Goal: Information Seeking & Learning: Check status

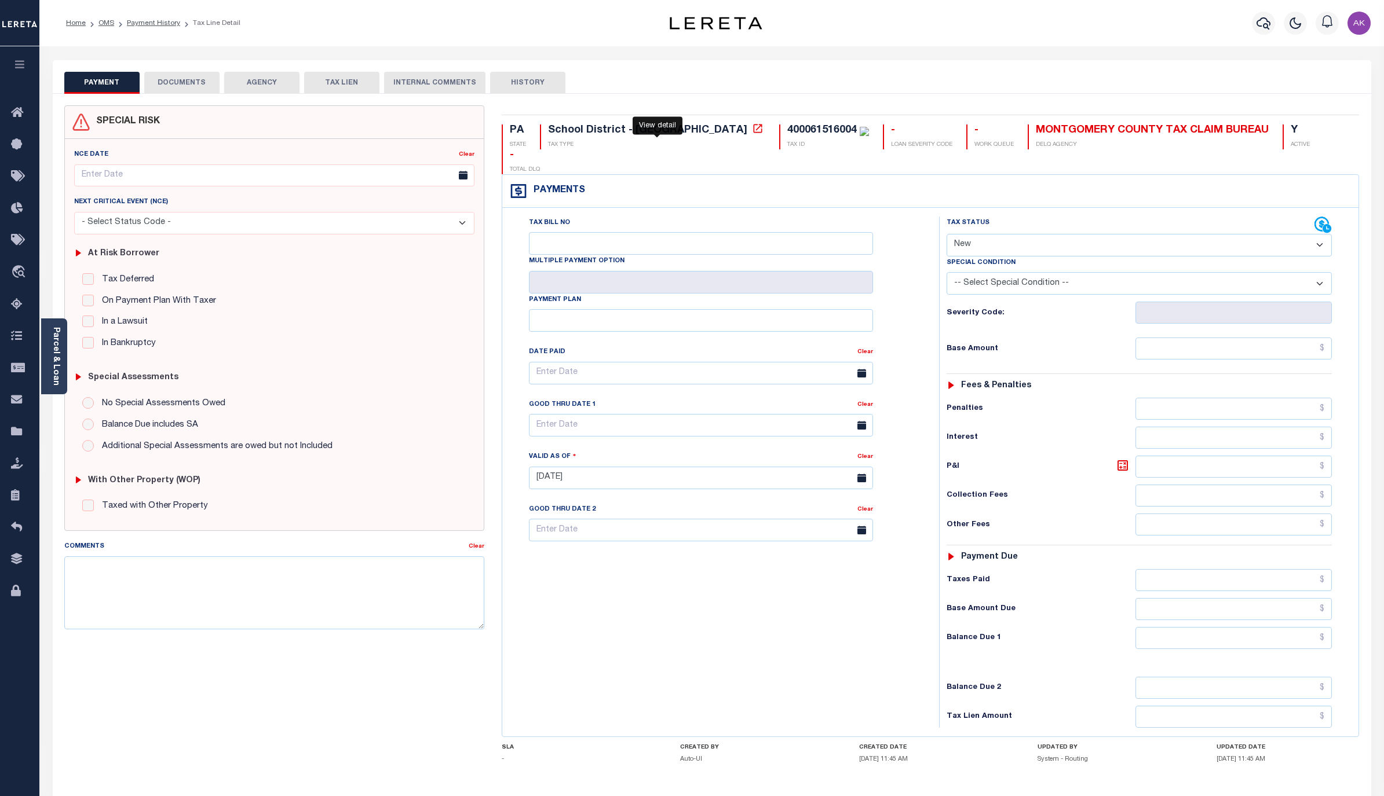
select select "NW2"
click at [167, 25] on link "Payment History" at bounding box center [153, 23] width 53 height 7
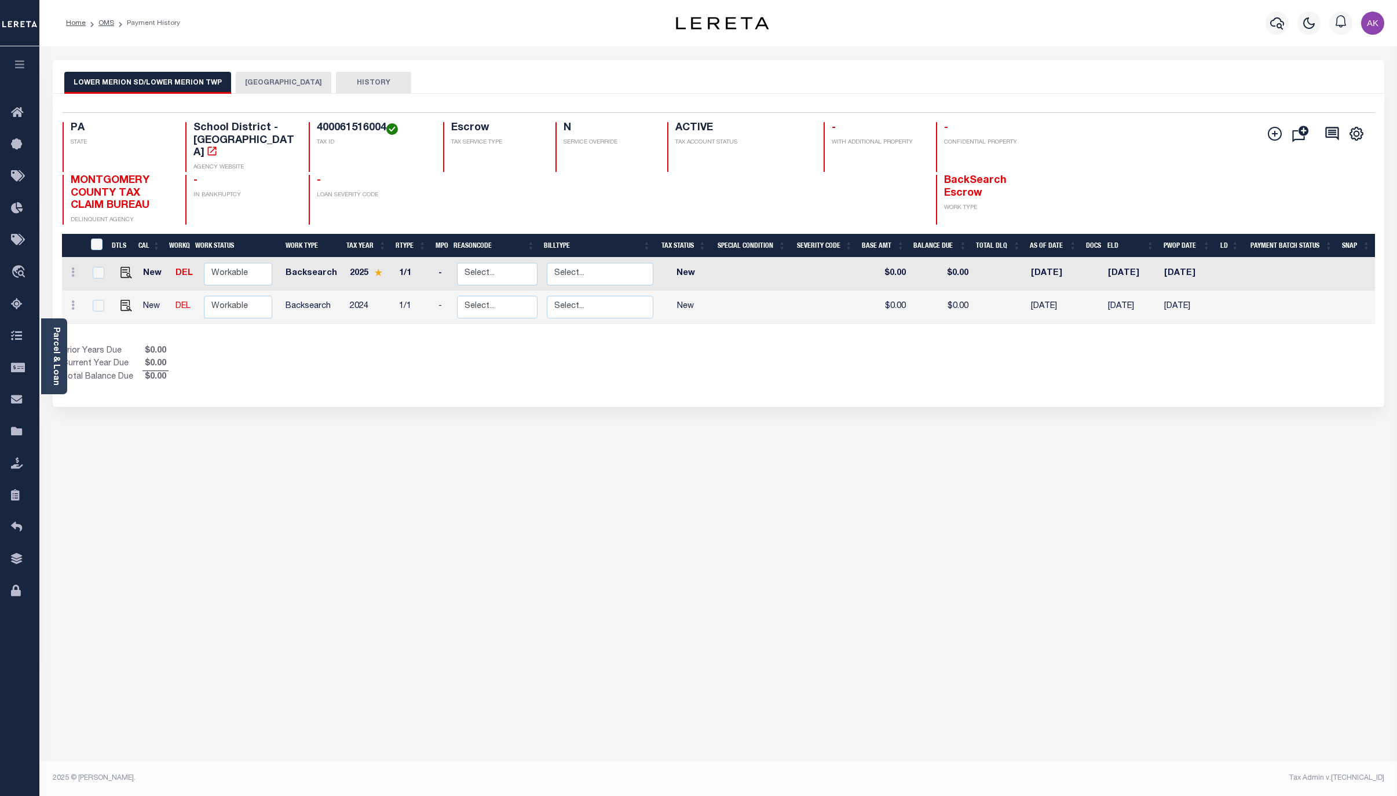
click at [306, 82] on button "LOWER MERION TOWNSHIP" at bounding box center [284, 83] width 96 height 22
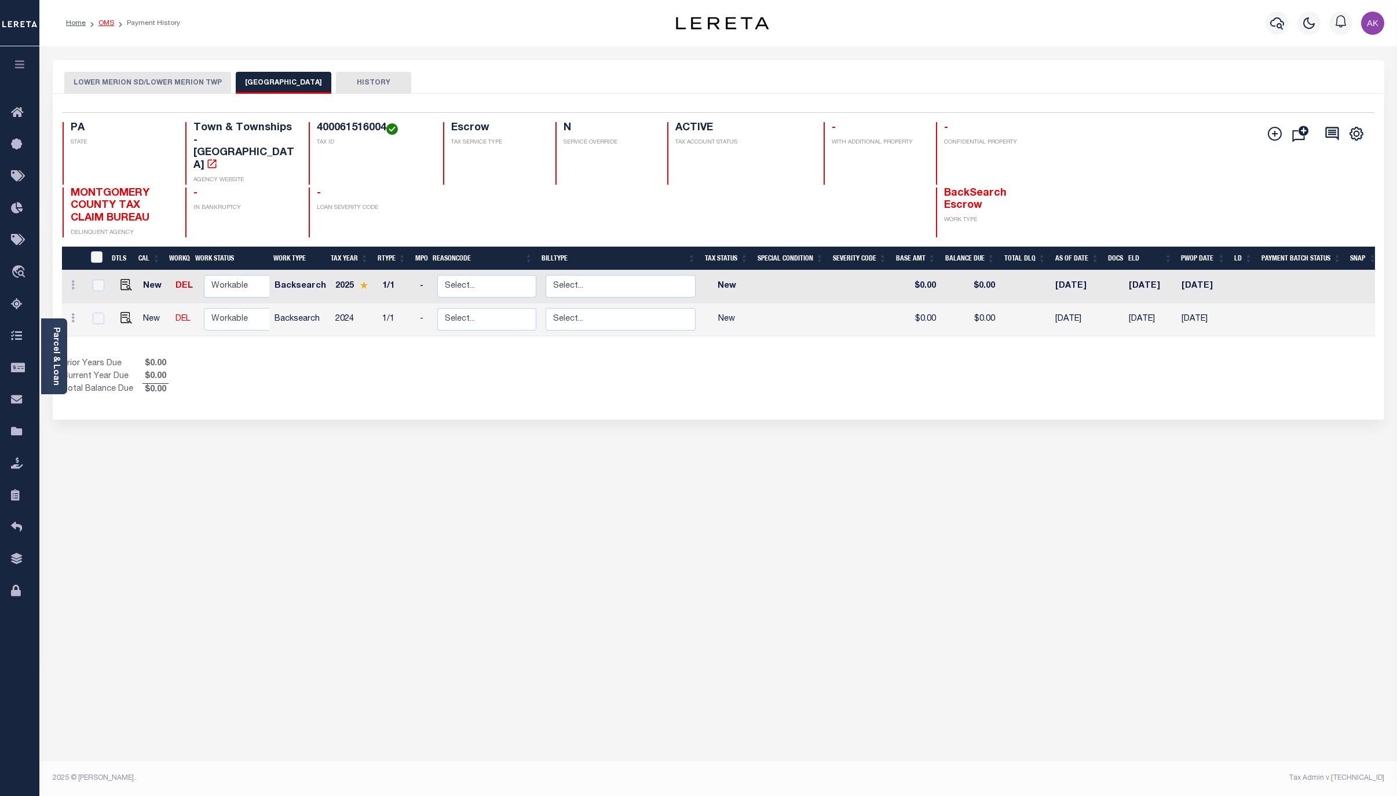
click at [103, 21] on link "OMS" at bounding box center [106, 23] width 16 height 7
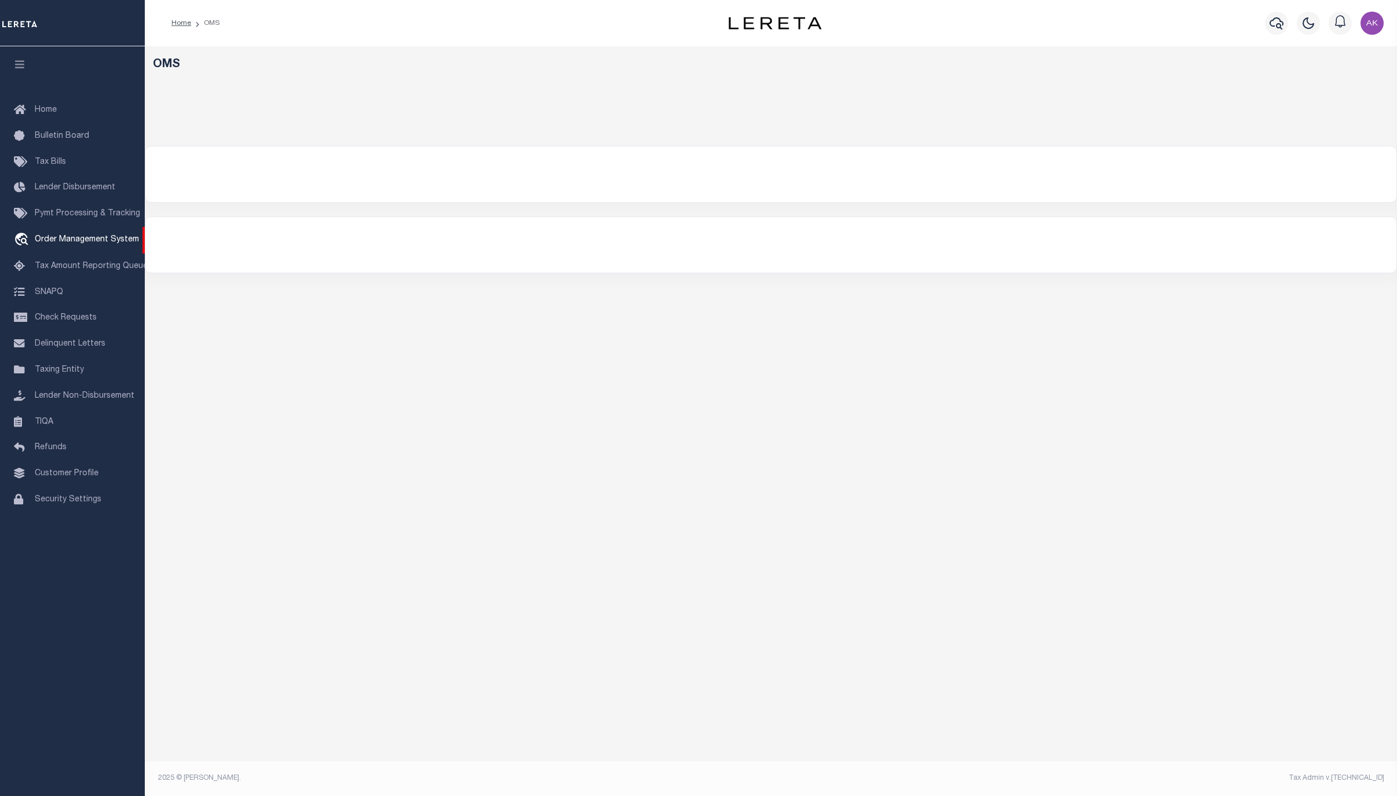
select select "200"
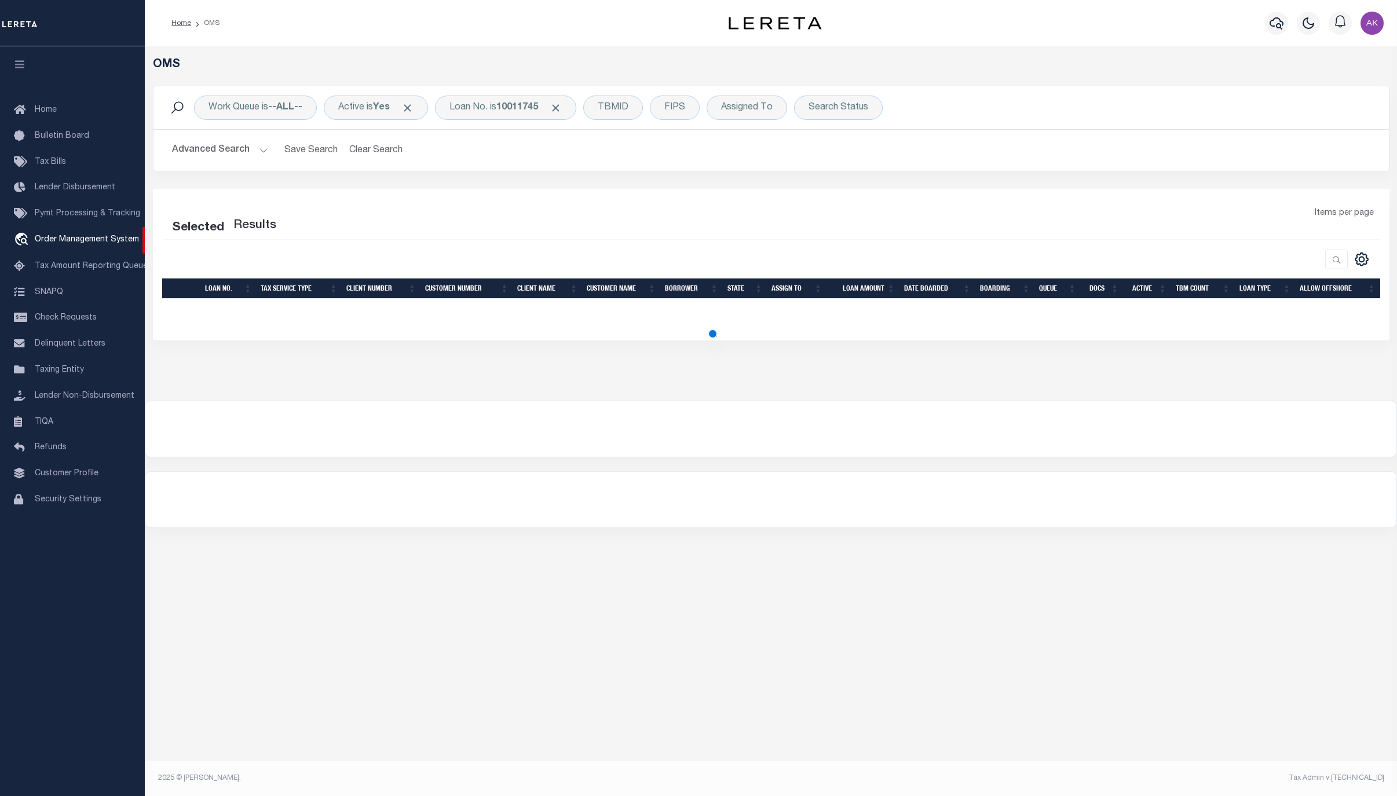
select select "200"
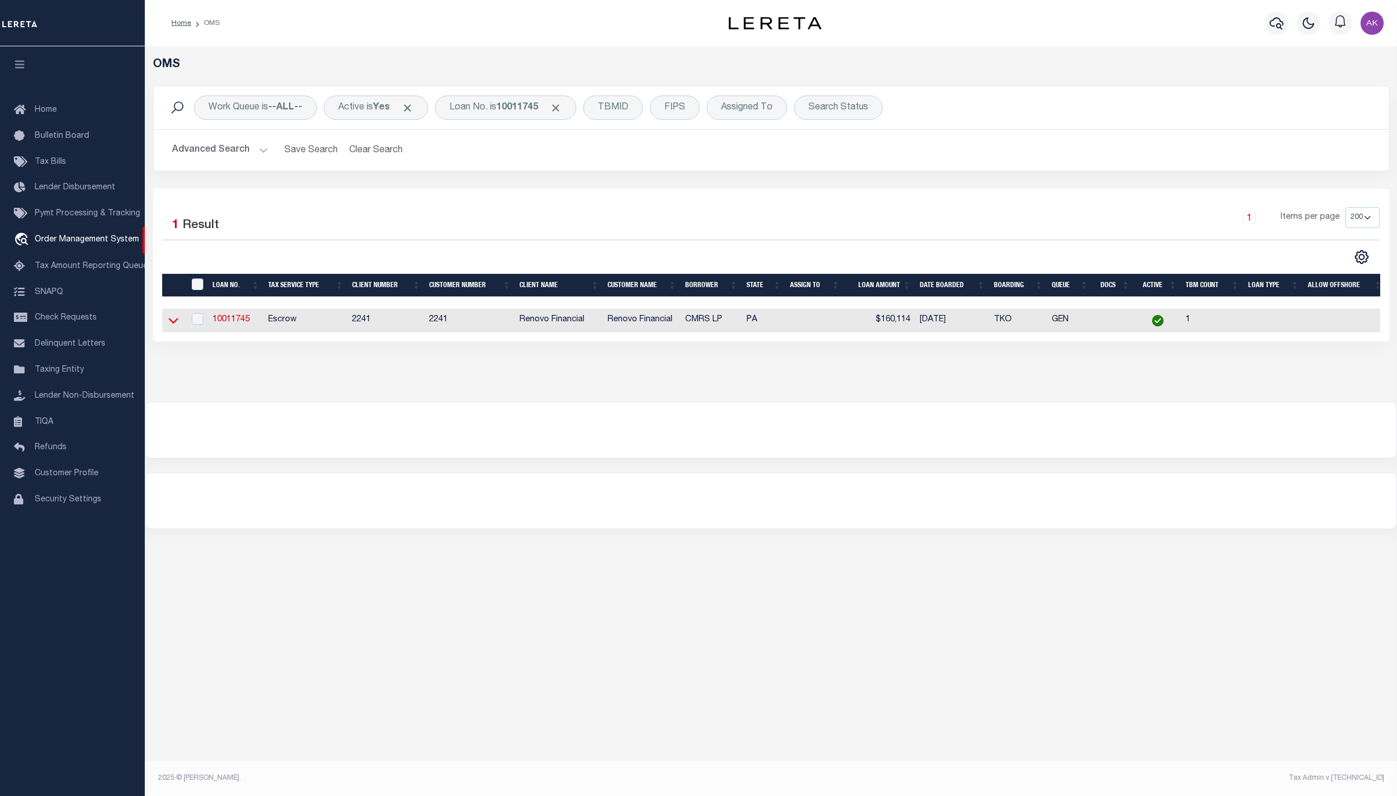
click at [174, 323] on icon at bounding box center [174, 321] width 10 height 12
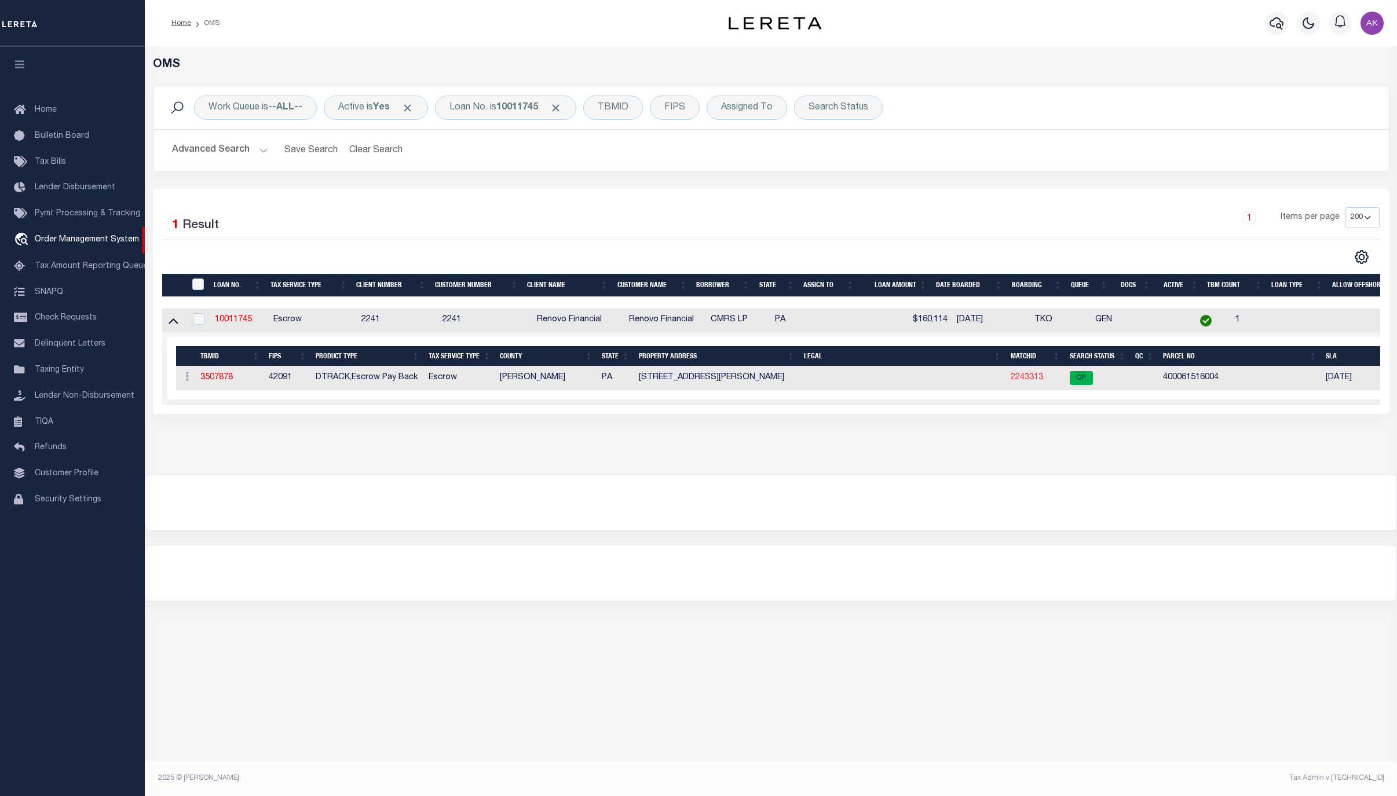
click at [1023, 382] on link "2243313" at bounding box center [1027, 378] width 32 height 8
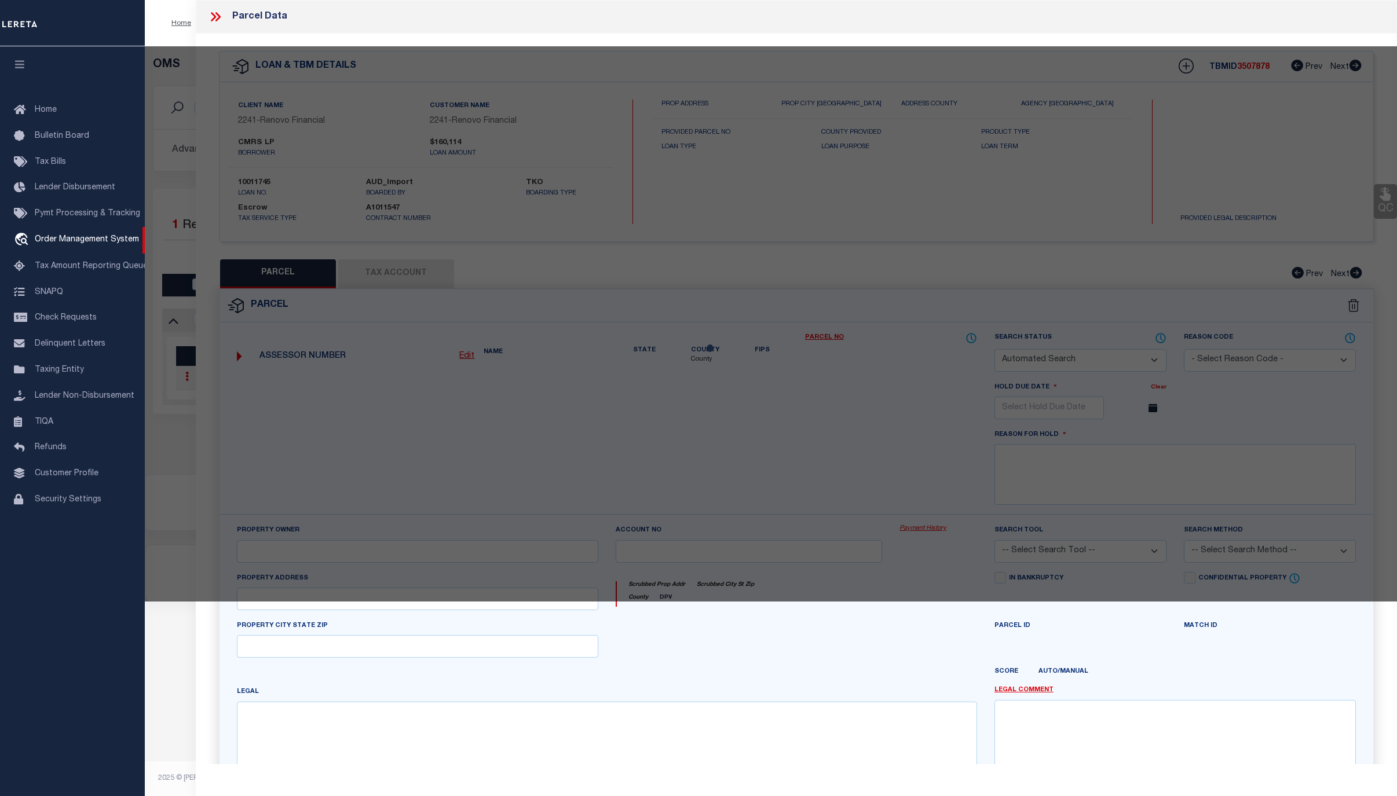
checkbox input "false"
select select "CP"
type input "CMRS PARTNERS LP"
select select "ATL"
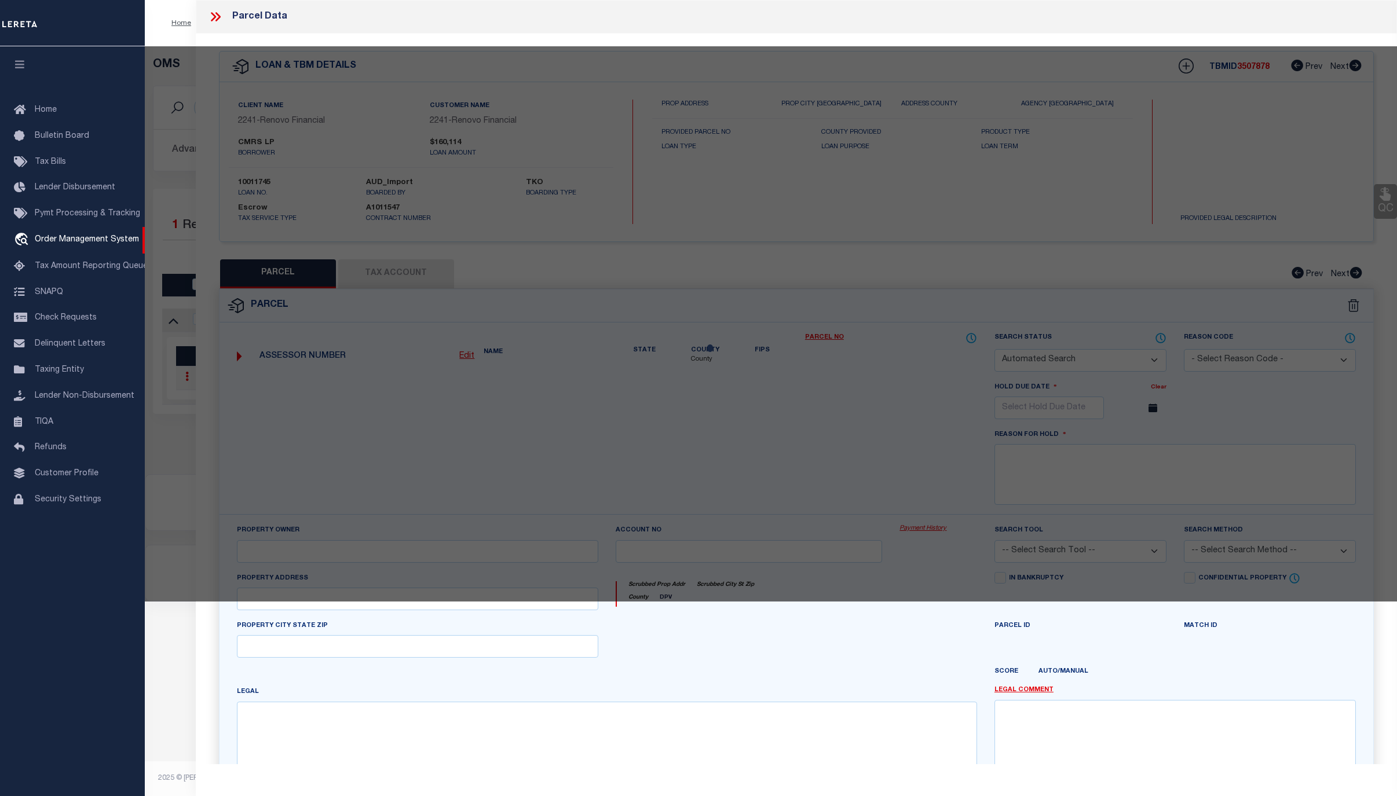
select select "ADD"
type input "[STREET_ADDRESS][PERSON_NAME]"
checkbox input "false"
type input "BRYN MAWR, PA 19010"
type textarea "BLK:009A DIST:40 CITY/MUNI/TWP:[GEOGRAPHIC_DATA]"
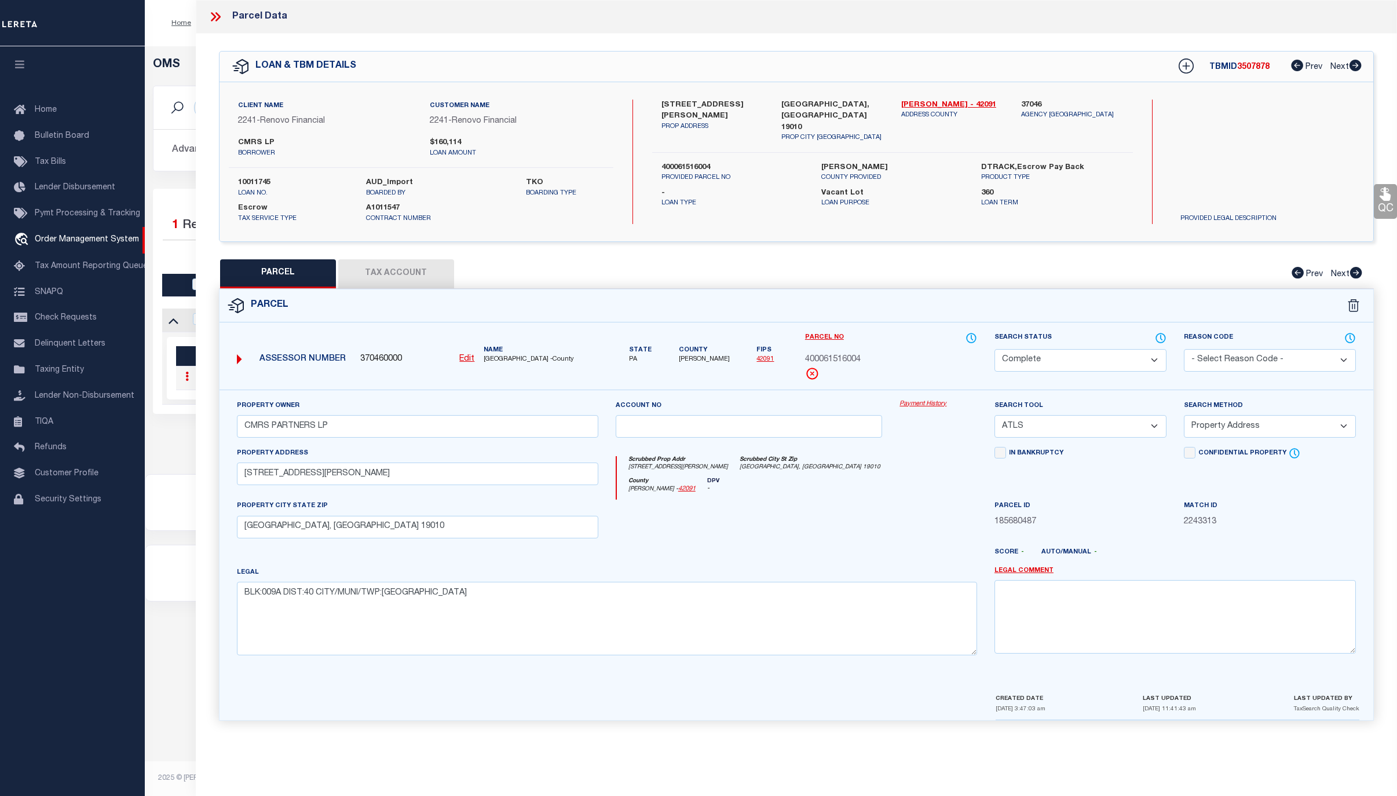
click at [929, 409] on link "Payment History" at bounding box center [939, 405] width 78 height 10
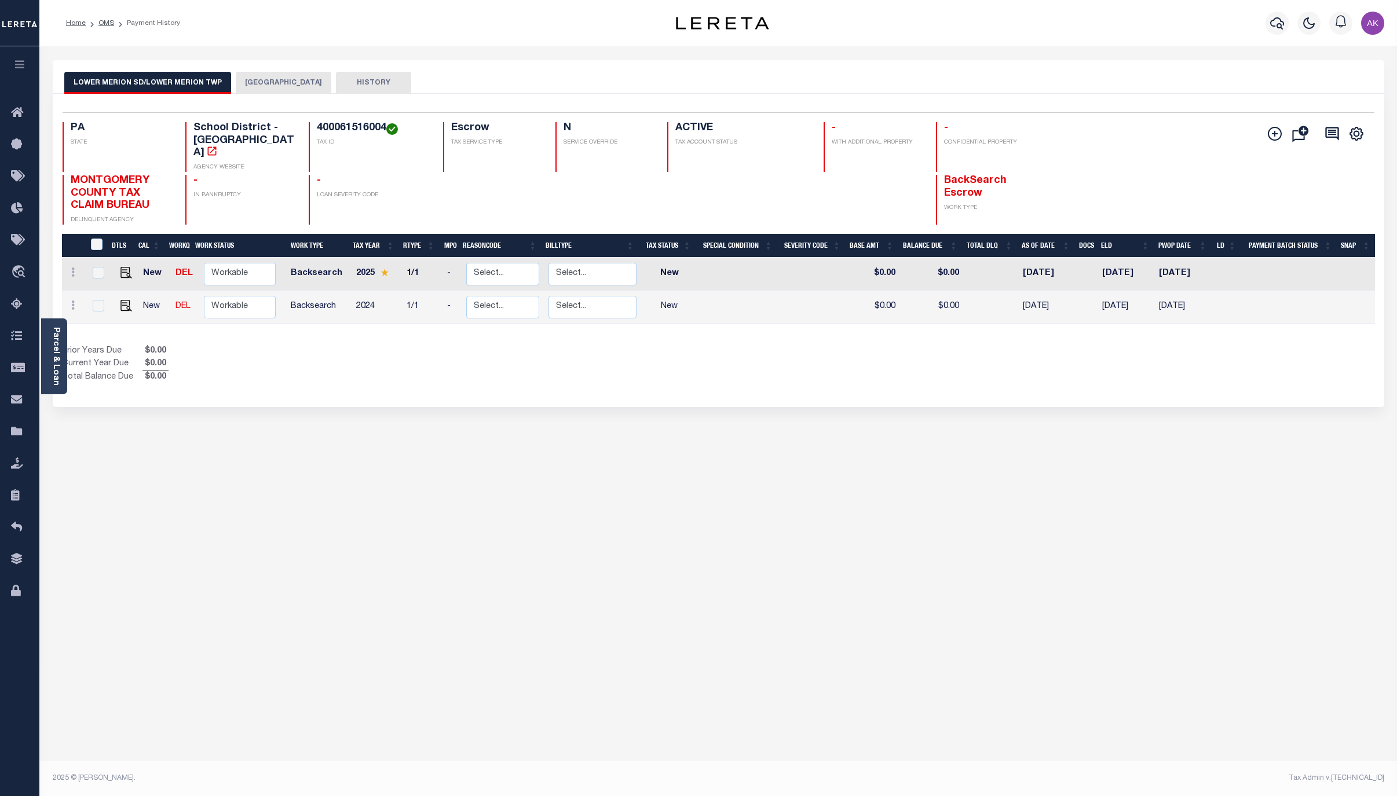
click at [287, 79] on button "LOWER MERION TOWNSHIP" at bounding box center [284, 83] width 96 height 22
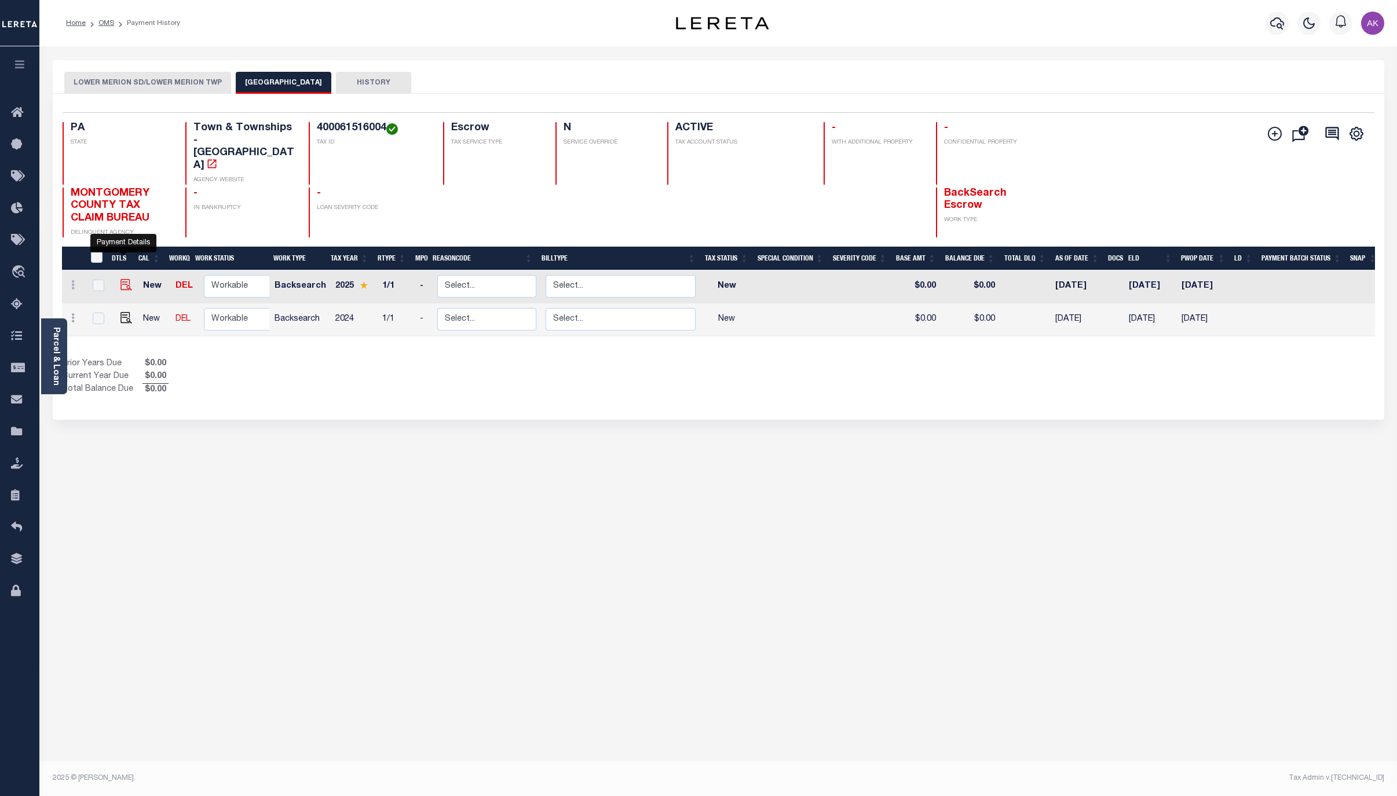
click at [120, 279] on img "" at bounding box center [126, 285] width 12 height 12
checkbox input "true"
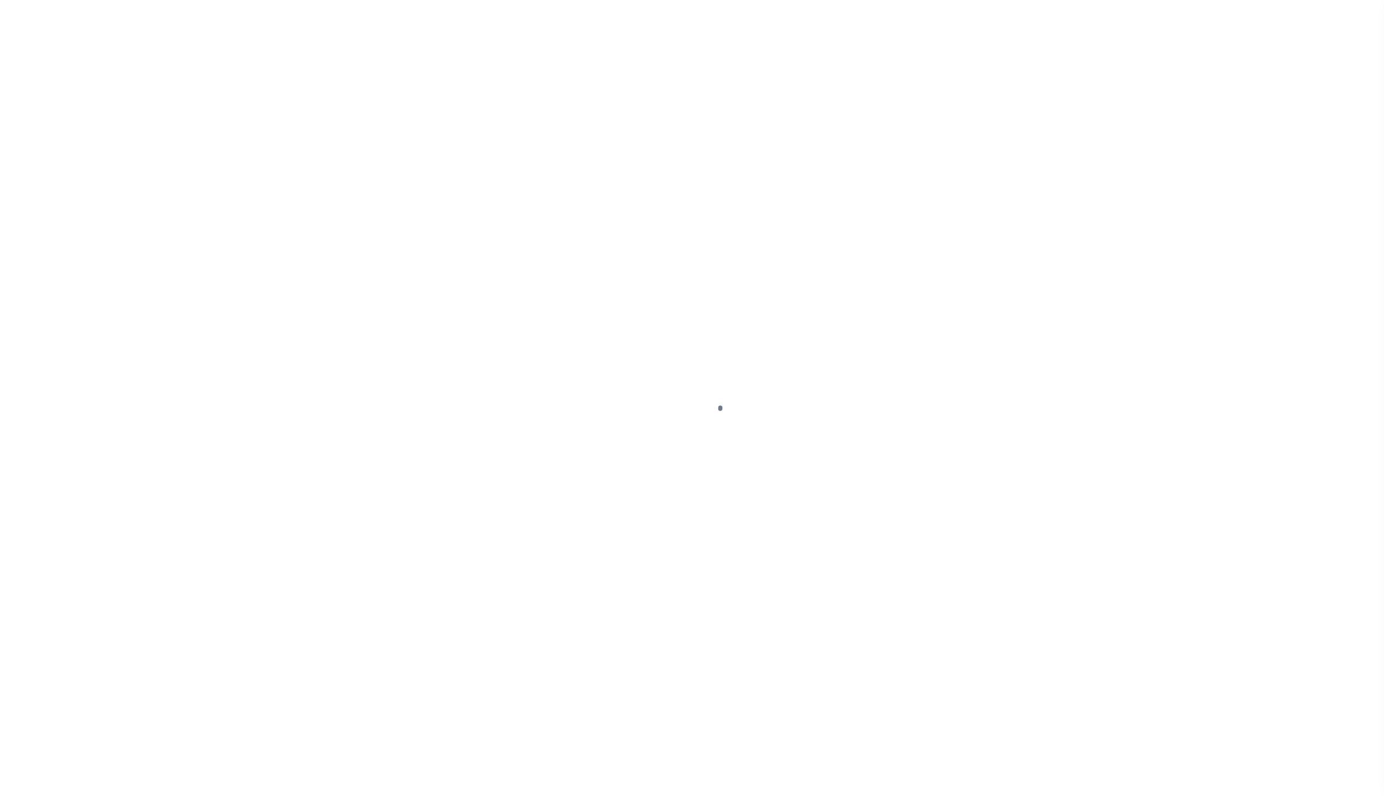
select select "NW2"
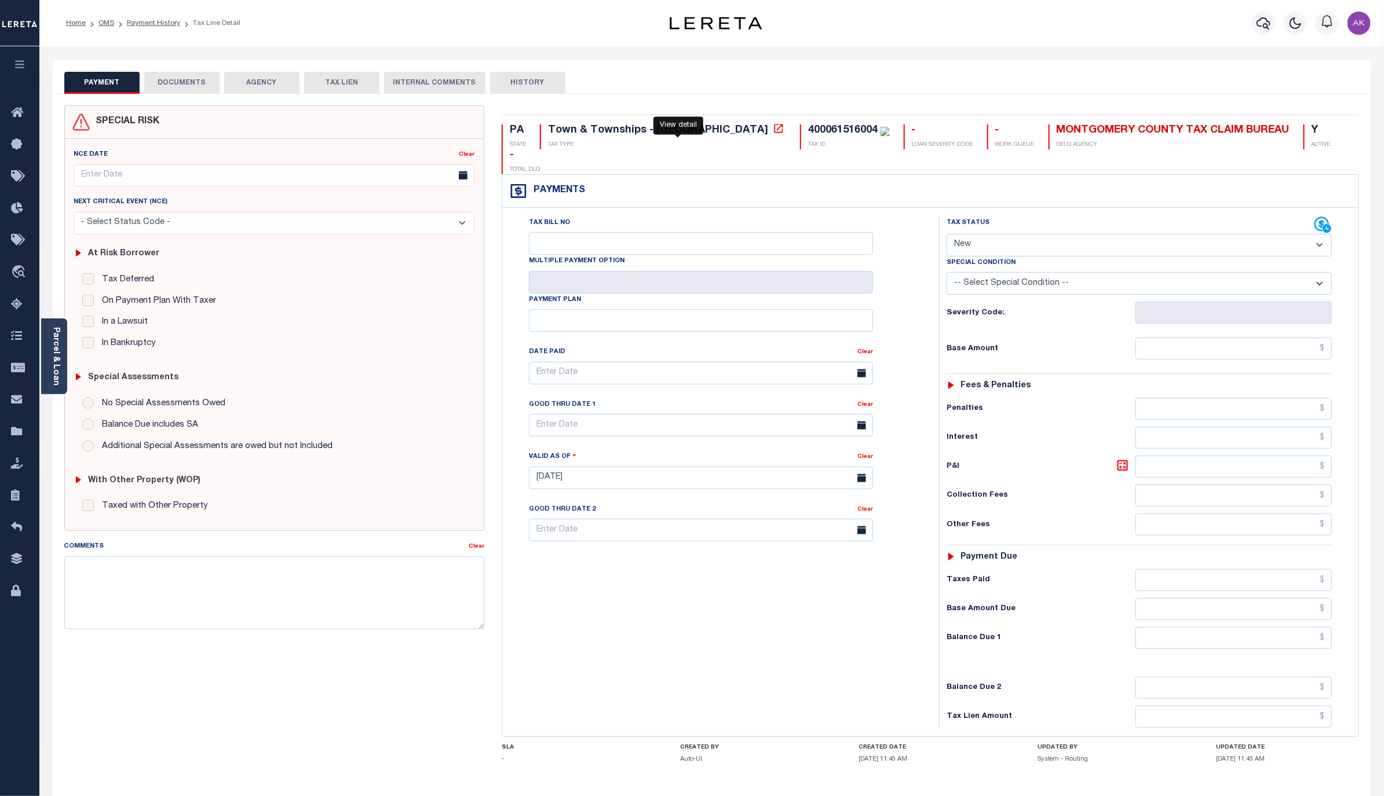
click at [773, 131] on icon at bounding box center [779, 129] width 12 height 12
